Goal: Task Accomplishment & Management: Use online tool/utility

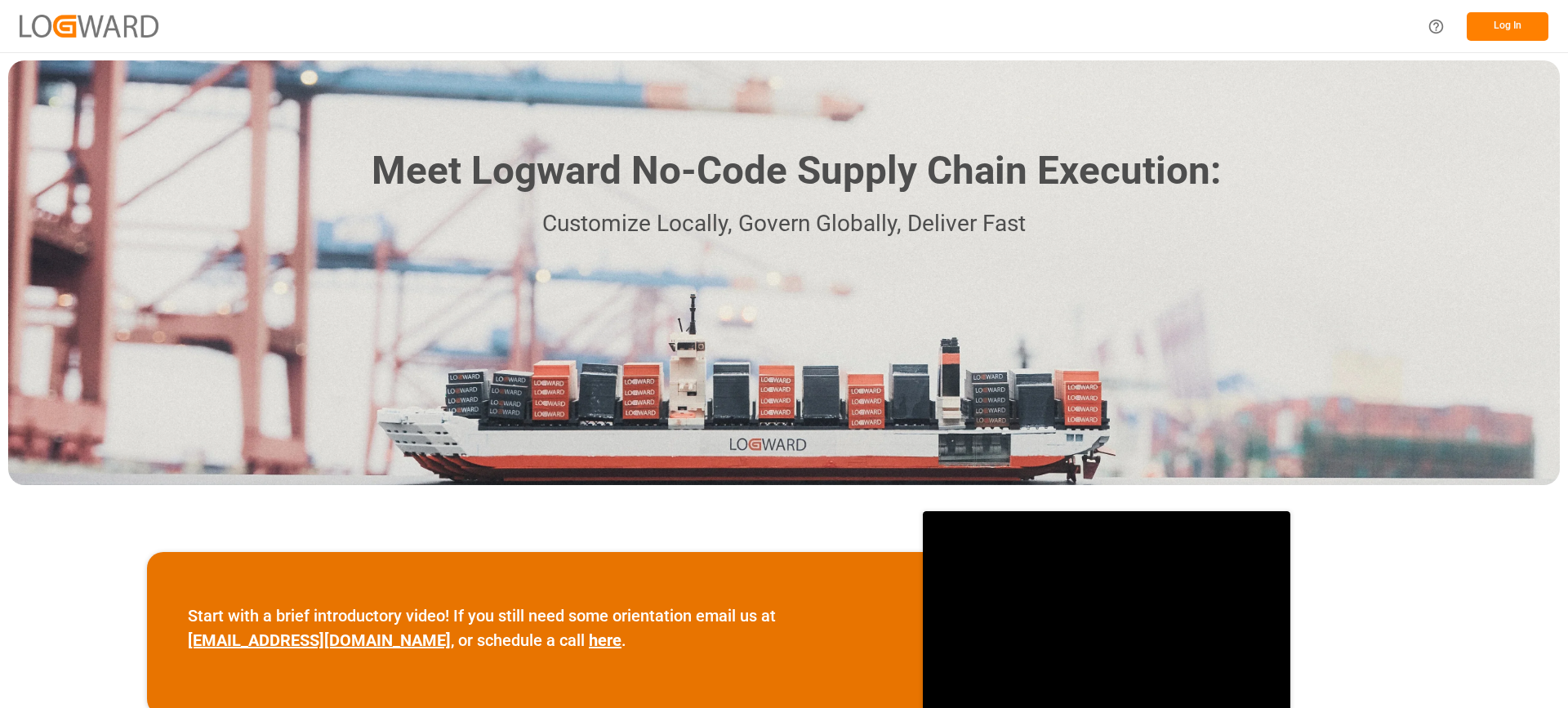
click at [1492, 18] on button "Log In" at bounding box center [1507, 27] width 82 height 29
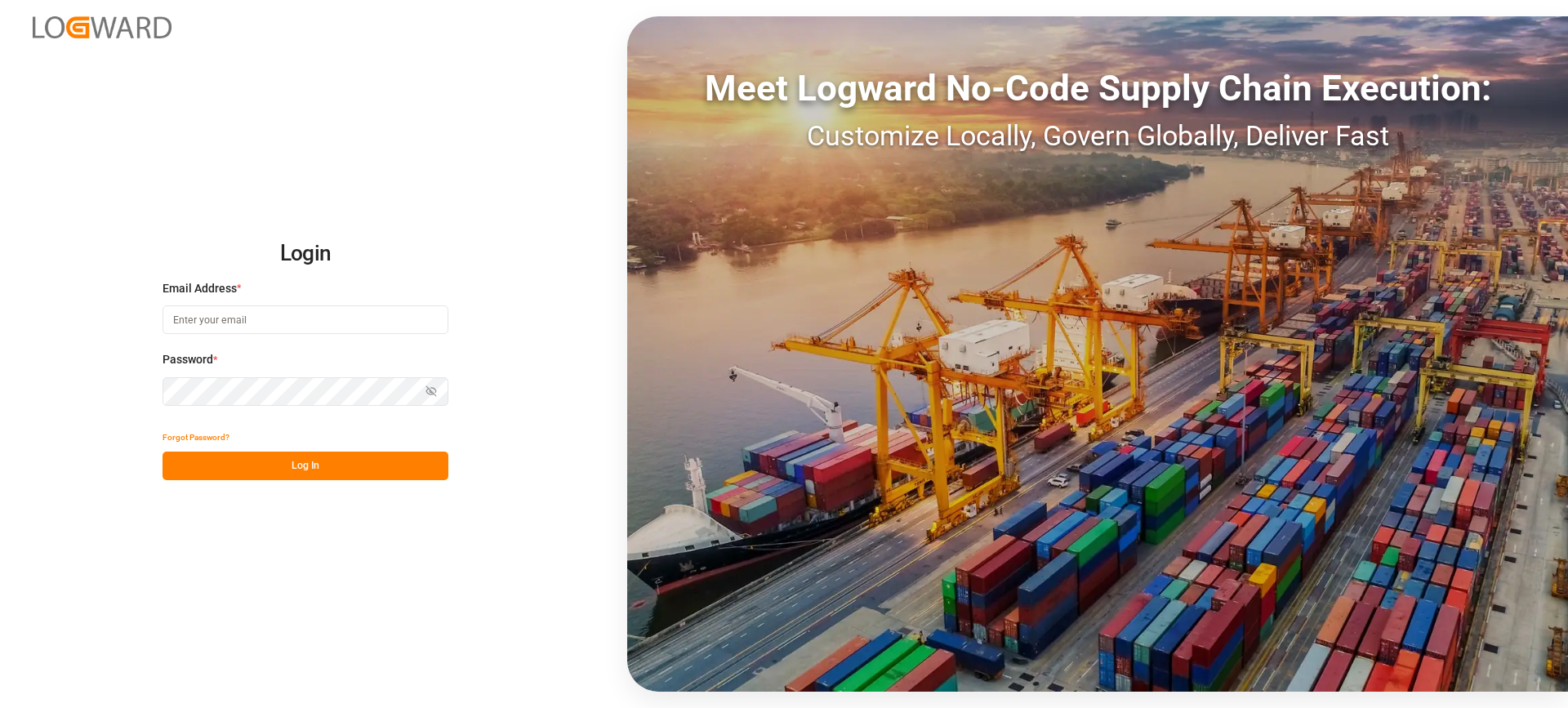
type input "[EMAIL_ADDRESS][PERSON_NAME][DOMAIN_NAME]"
click at [338, 472] on button "Log In" at bounding box center [306, 466] width 285 height 29
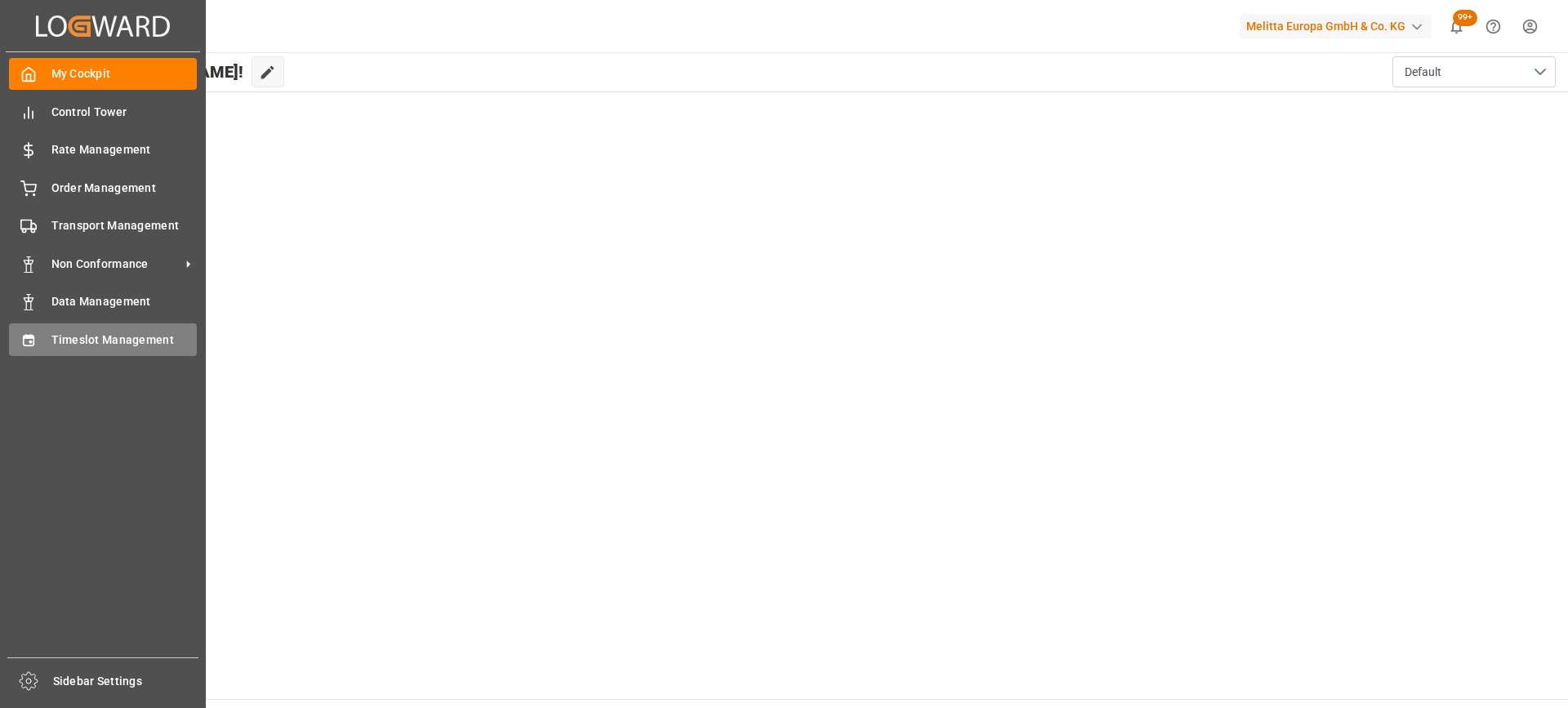
click at [29, 342] on icon at bounding box center [28, 340] width 16 height 16
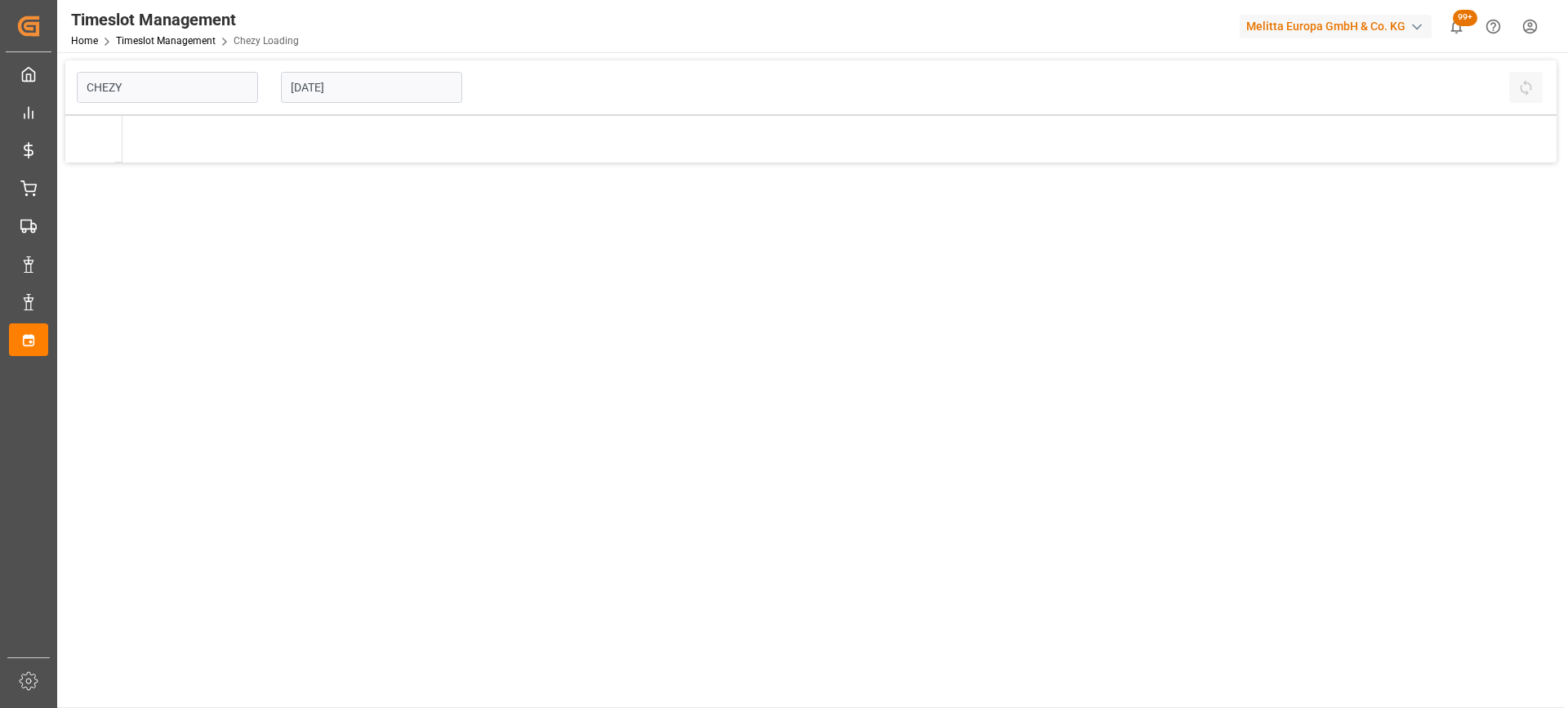
type input "Chezy Loading"
